Goal: Register for event/course

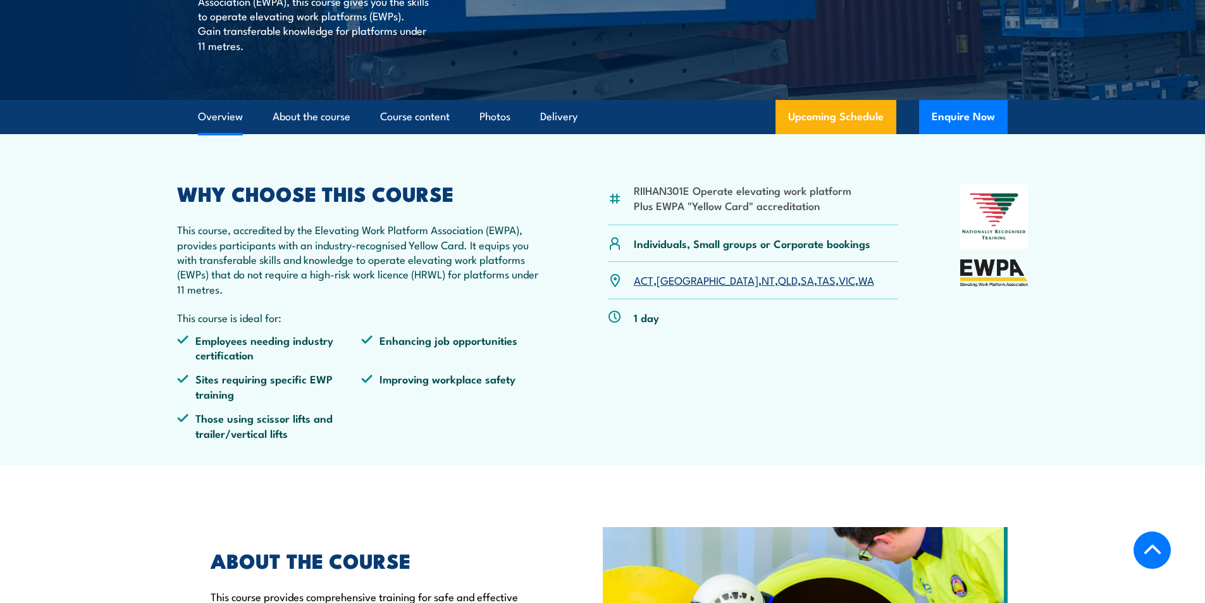
scroll to position [379, 0]
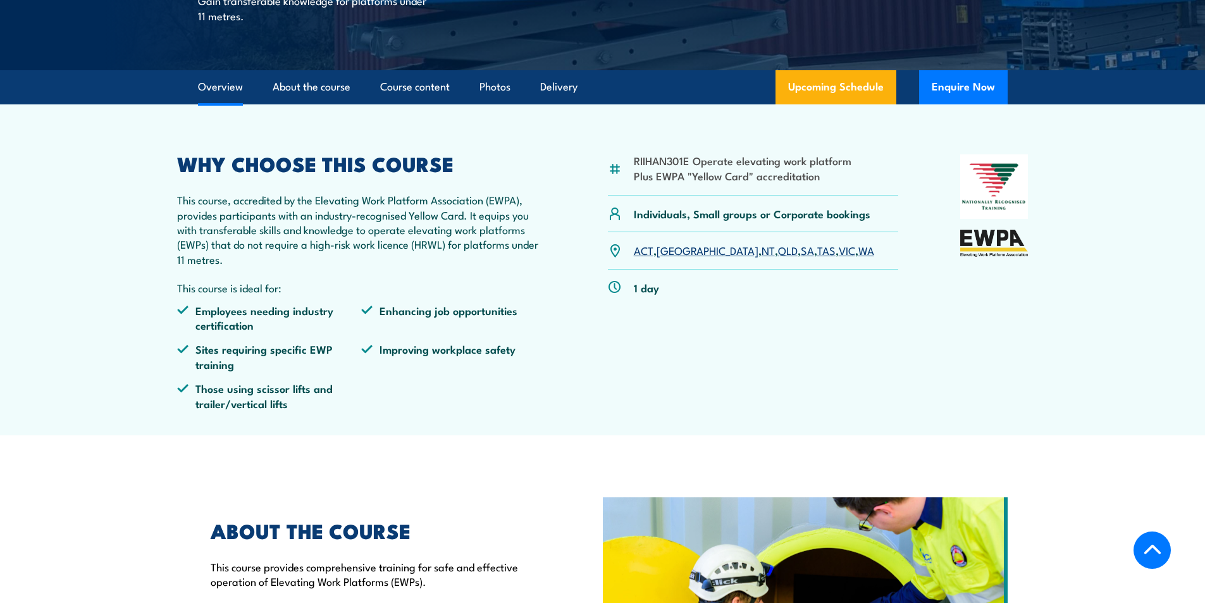
click at [801, 254] on link "SA" at bounding box center [807, 249] width 13 height 15
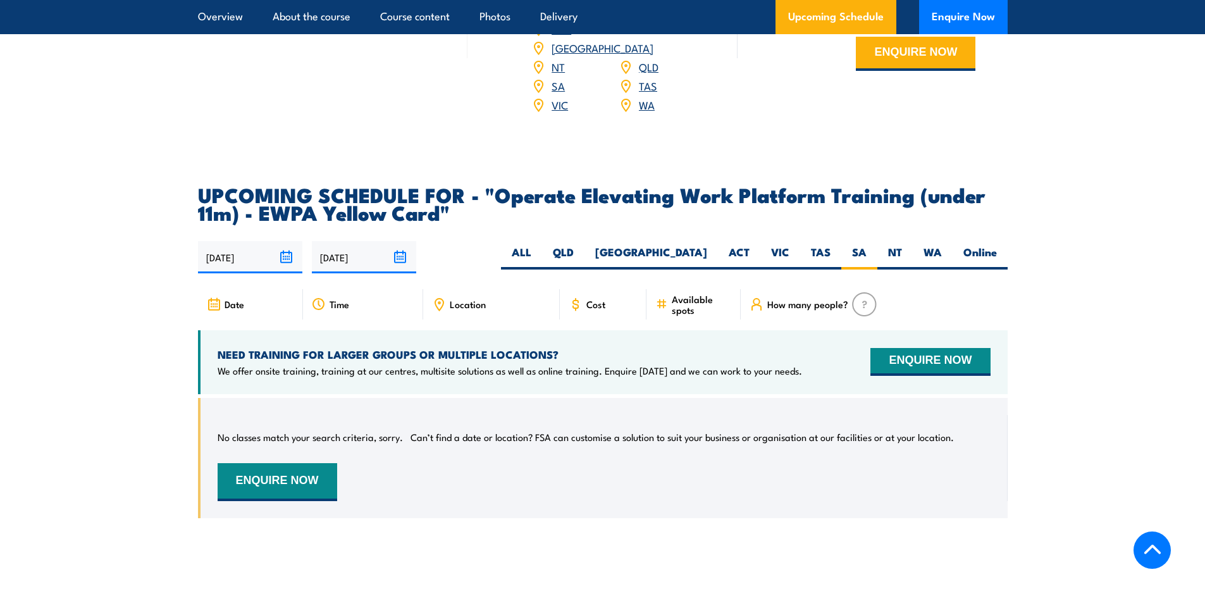
scroll to position [1798, 0]
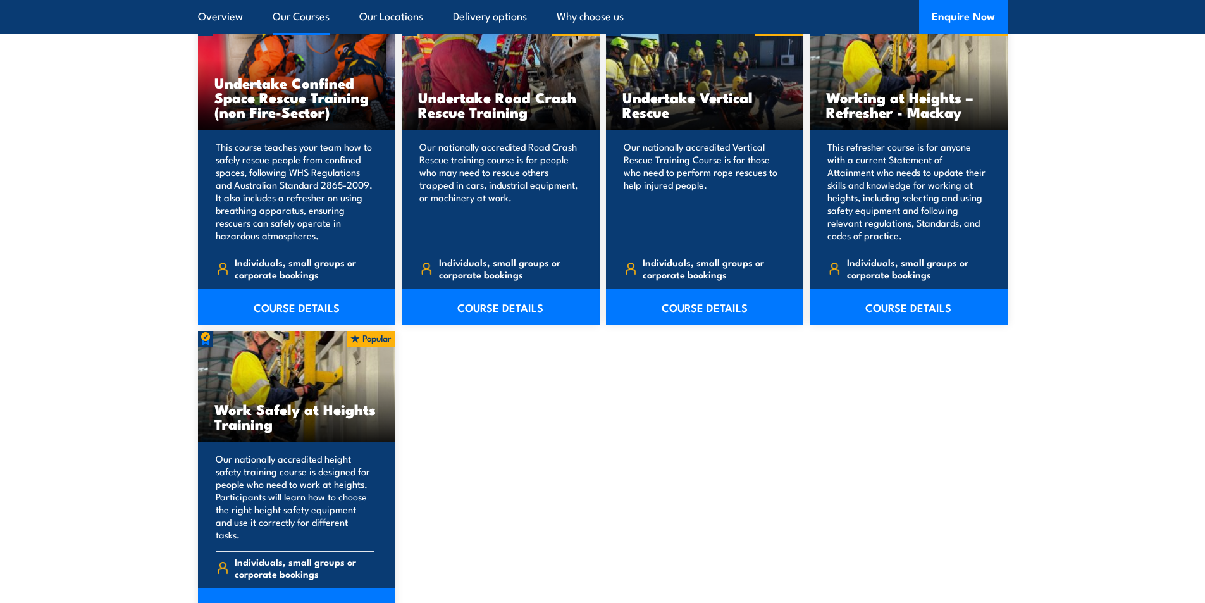
scroll to position [1012, 0]
